Goal: Information Seeking & Learning: Learn about a topic

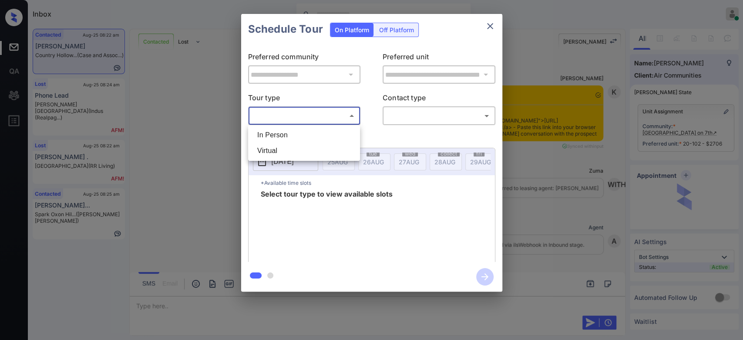
scroll to position [835, 0]
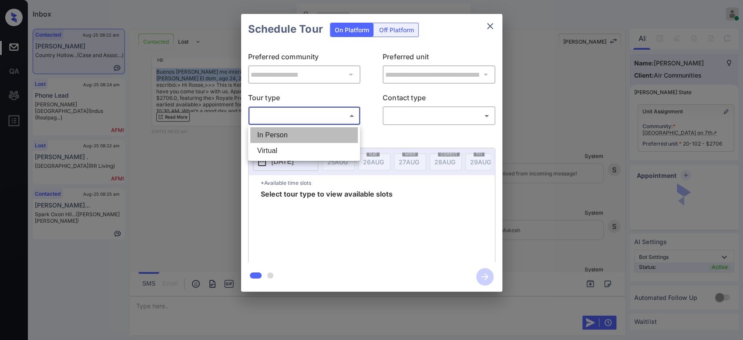
click at [302, 134] on li "In Person" at bounding box center [304, 135] width 108 height 16
type input "********"
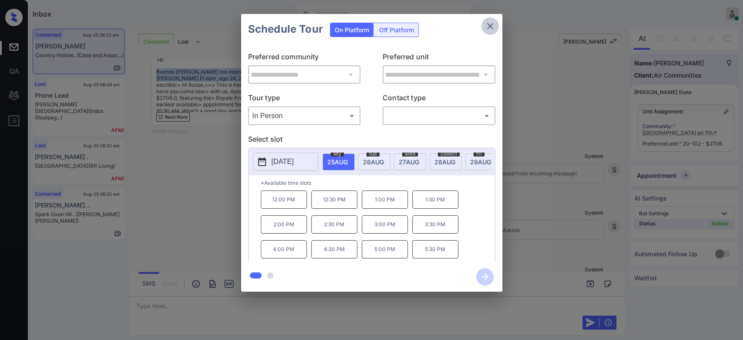
click at [488, 30] on icon "close" at bounding box center [490, 26] width 10 height 10
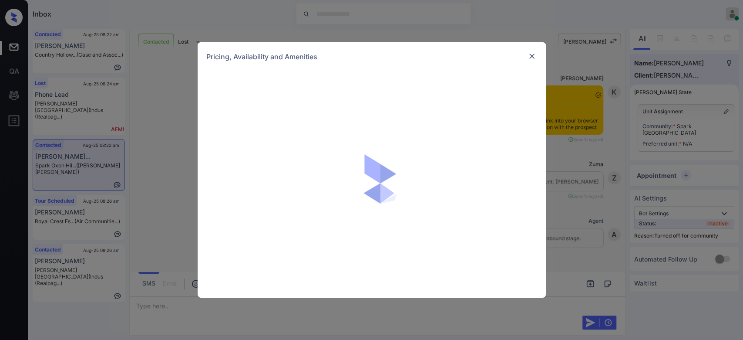
scroll to position [677, 0]
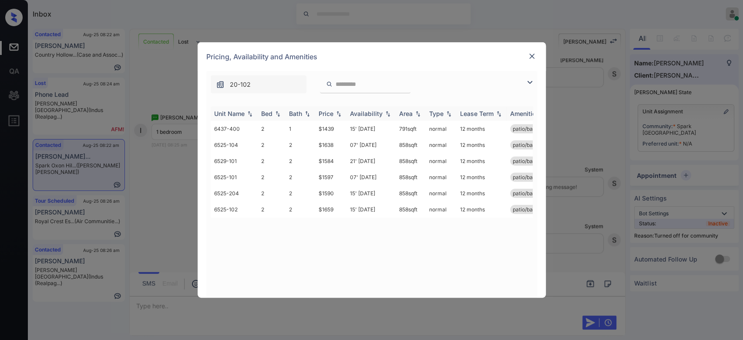
click at [330, 113] on div "Price" at bounding box center [326, 113] width 15 height 7
click at [334, 127] on td "$1439" at bounding box center [330, 129] width 31 height 16
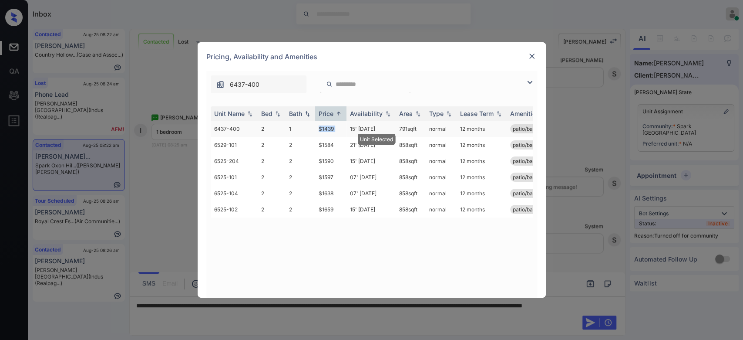
click at [334, 127] on td "$1439" at bounding box center [330, 129] width 31 height 16
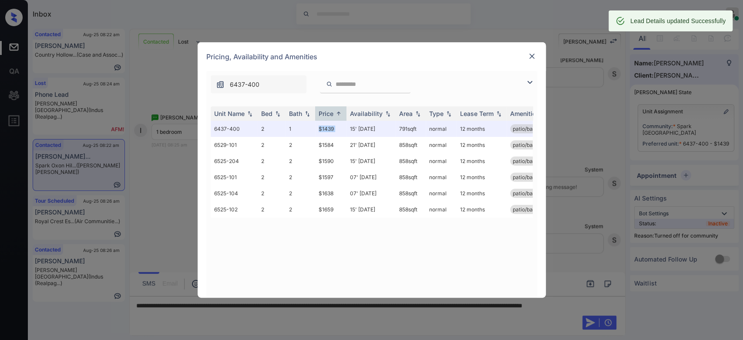
click at [530, 55] on img at bounding box center [532, 56] width 9 height 9
